Goal: Find contact information: Find contact information

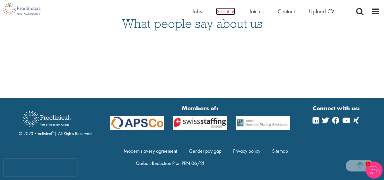
click at [221, 13] on span "About us" at bounding box center [225, 11] width 19 height 7
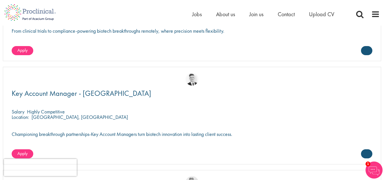
scroll to position [1507, 0]
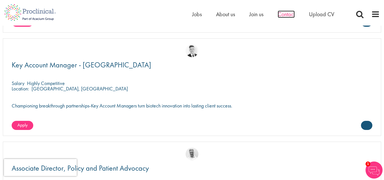
click at [287, 15] on span "Contact" at bounding box center [286, 14] width 17 height 7
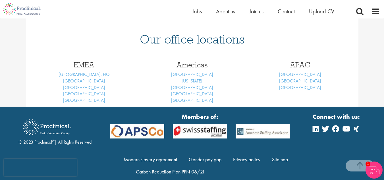
scroll to position [247, 0]
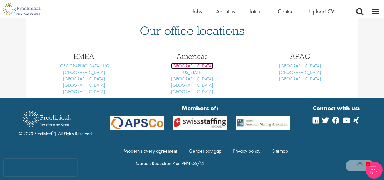
click at [195, 66] on link "Boston" at bounding box center [192, 66] width 42 height 6
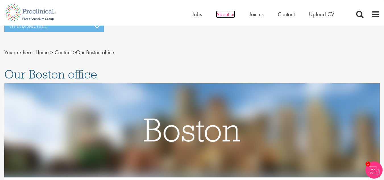
click at [225, 15] on span "About us" at bounding box center [225, 14] width 19 height 7
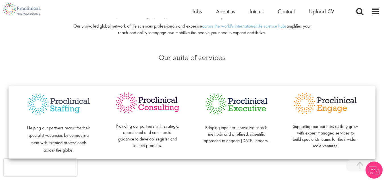
scroll to position [114, 0]
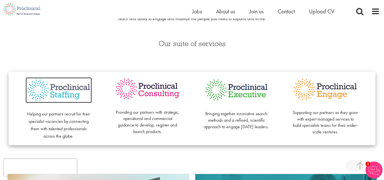
click at [68, 89] on img at bounding box center [59, 90] width 66 height 26
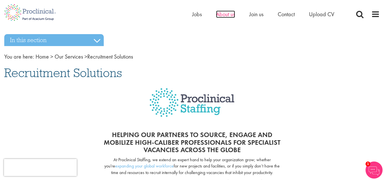
click at [223, 15] on span "About us" at bounding box center [225, 14] width 19 height 7
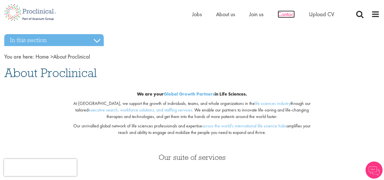
click at [287, 15] on span "Contact" at bounding box center [286, 14] width 17 height 7
